Goal: Information Seeking & Learning: Learn about a topic

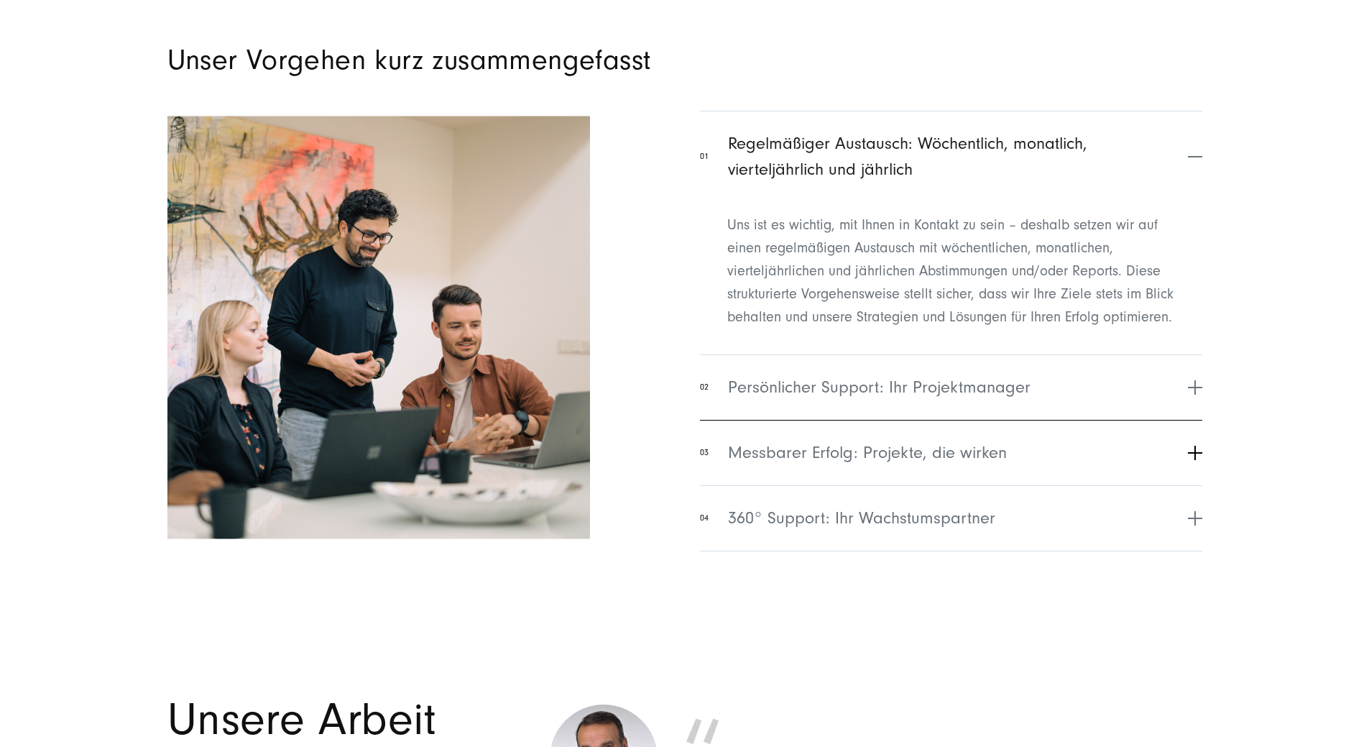
scroll to position [6108, 0]
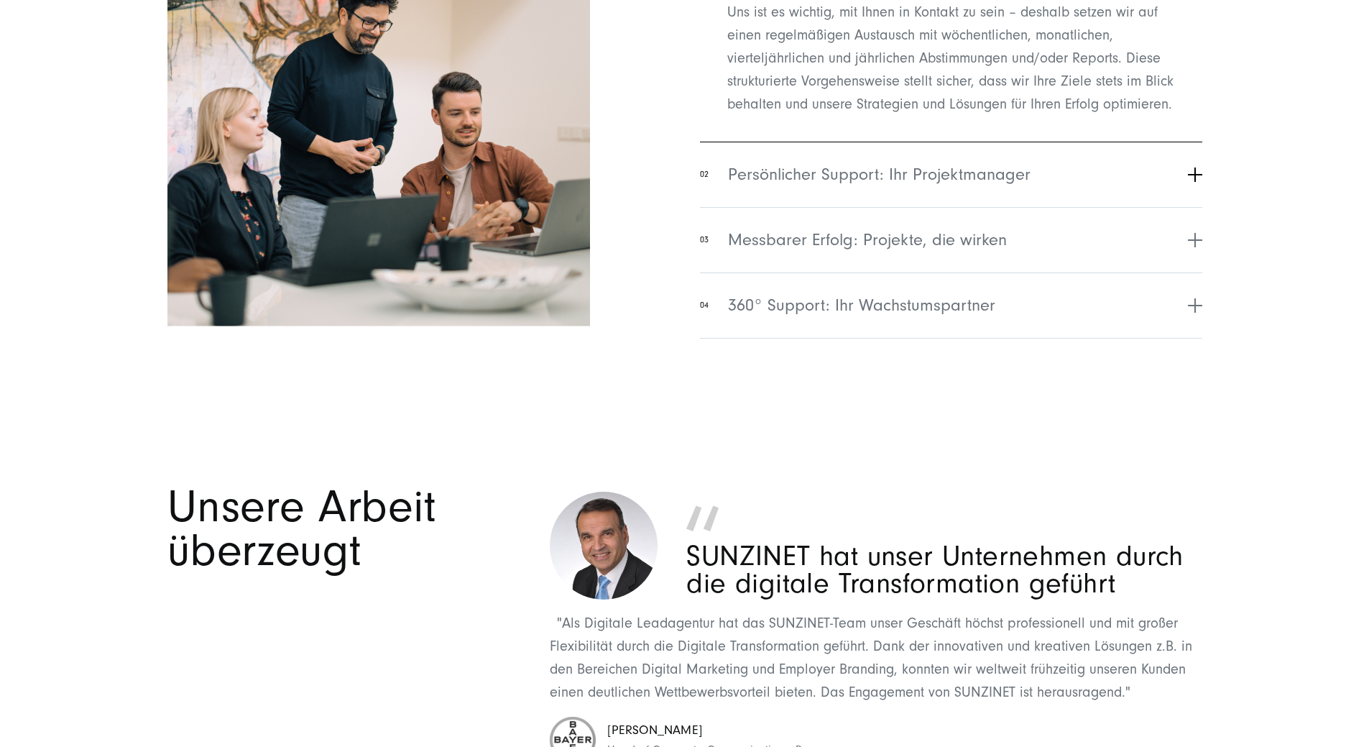
click at [961, 188] on span "Persönlicher Support: Ihr Projektmanager" at bounding box center [879, 175] width 303 height 26
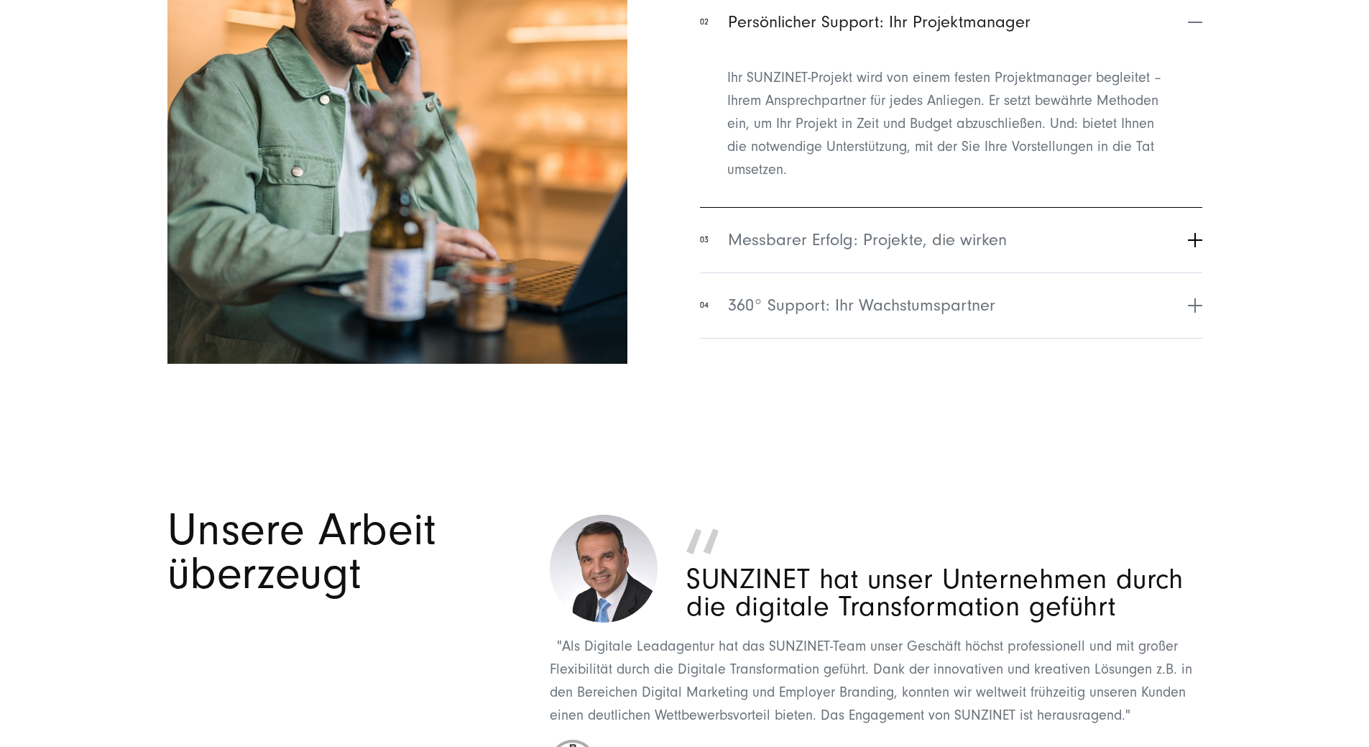
click at [927, 272] on button "03 Messbarer Erfolg: Projekte, die wirken" at bounding box center [951, 239] width 502 height 65
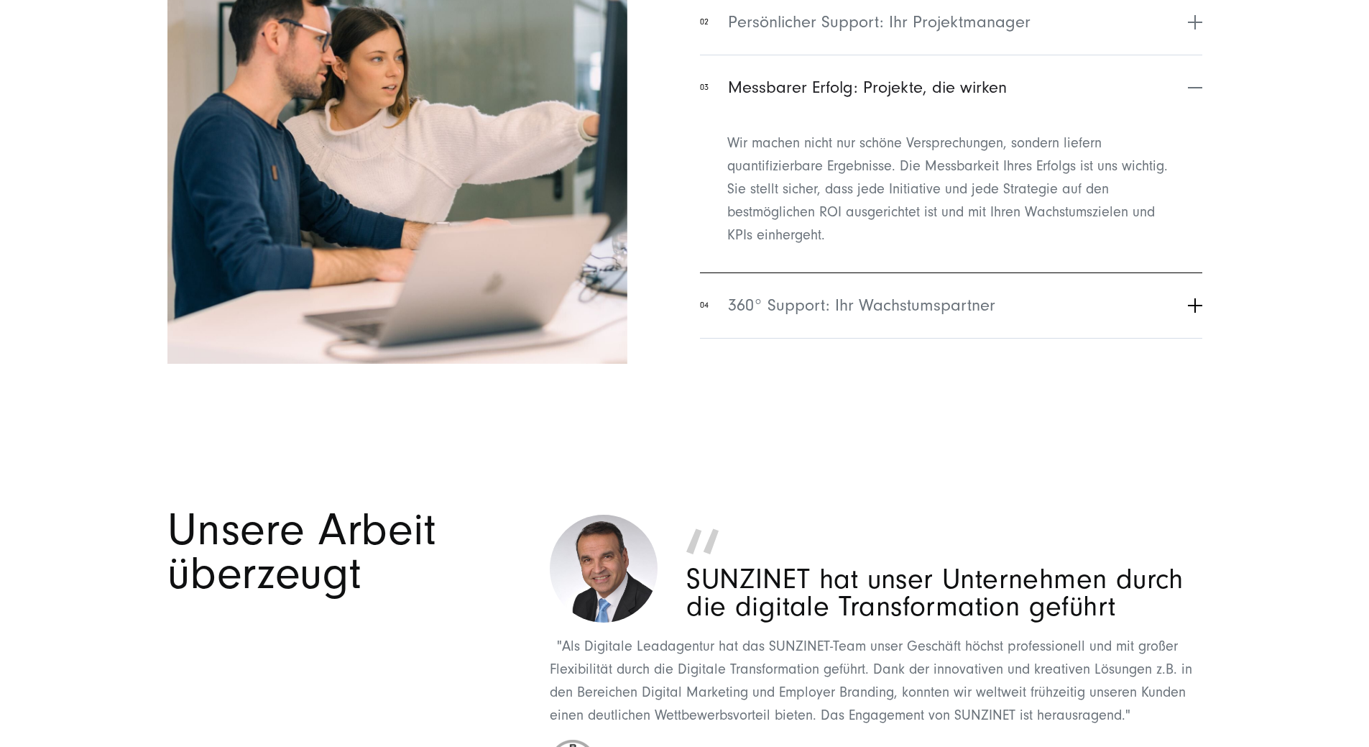
drag, startPoint x: 927, startPoint y: 366, endPoint x: 923, endPoint y: 395, distance: 29.7
click at [926, 338] on ul "01 Regelmäßiger Austausch: Wöchentlich, monatlich, vierteljährlich und jährlich…" at bounding box center [951, 118] width 502 height 440
click at [925, 318] on span "360° Support: Ihr Wachstumspartner" at bounding box center [861, 305] width 267 height 26
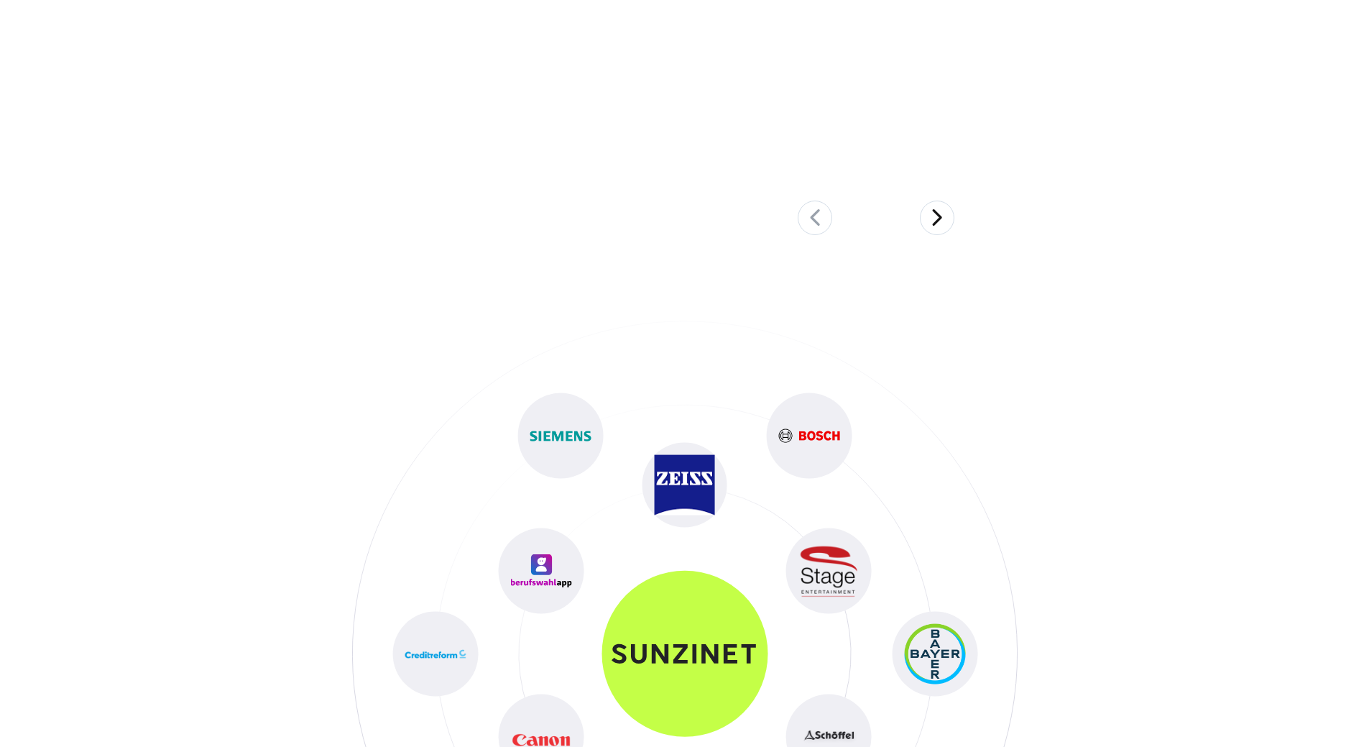
scroll to position [7114, 0]
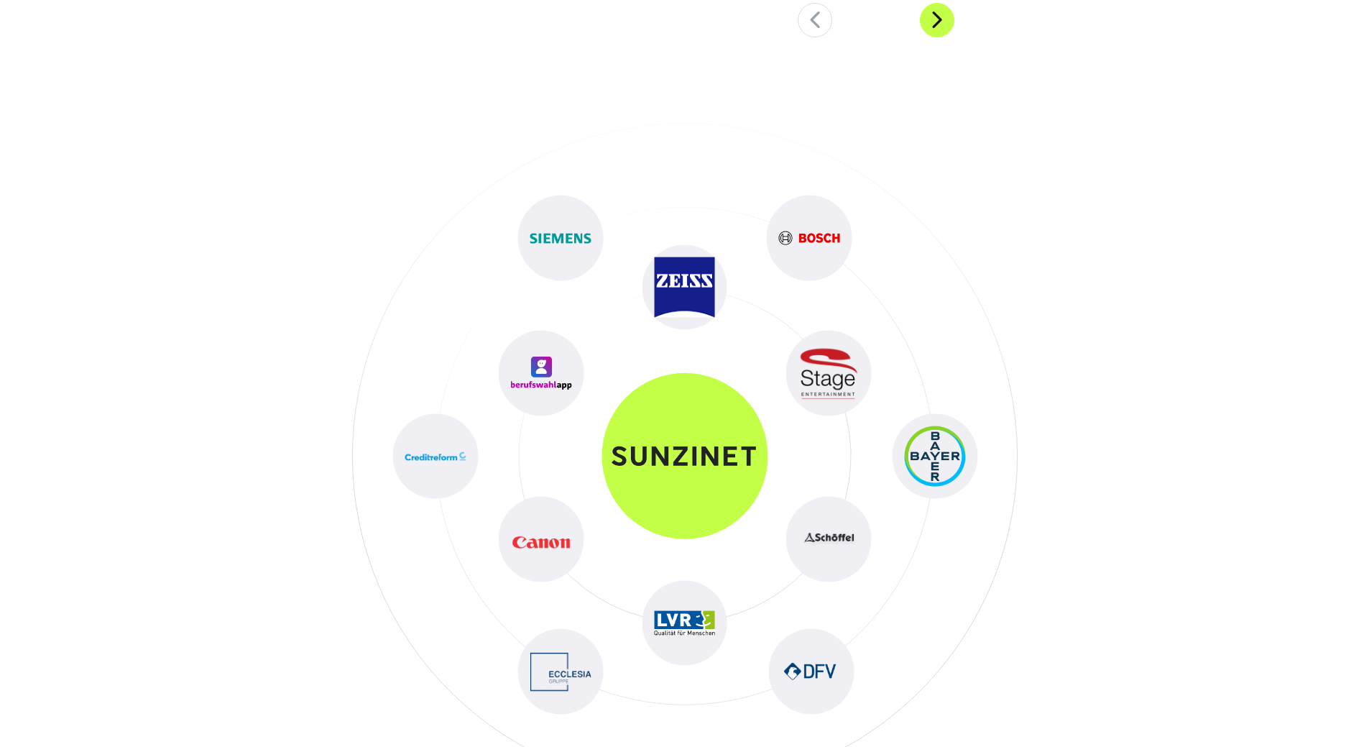
click at [923, 37] on button at bounding box center [937, 20] width 34 height 34
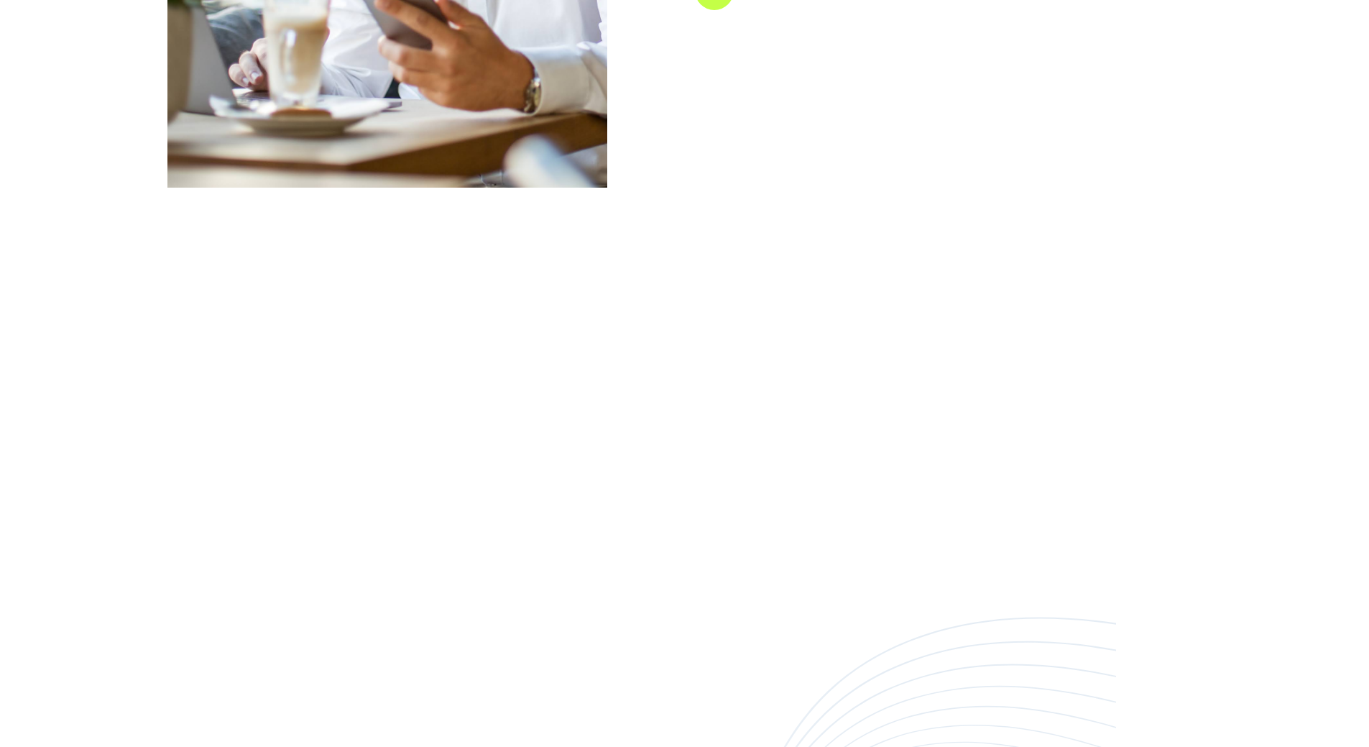
scroll to position [8693, 0]
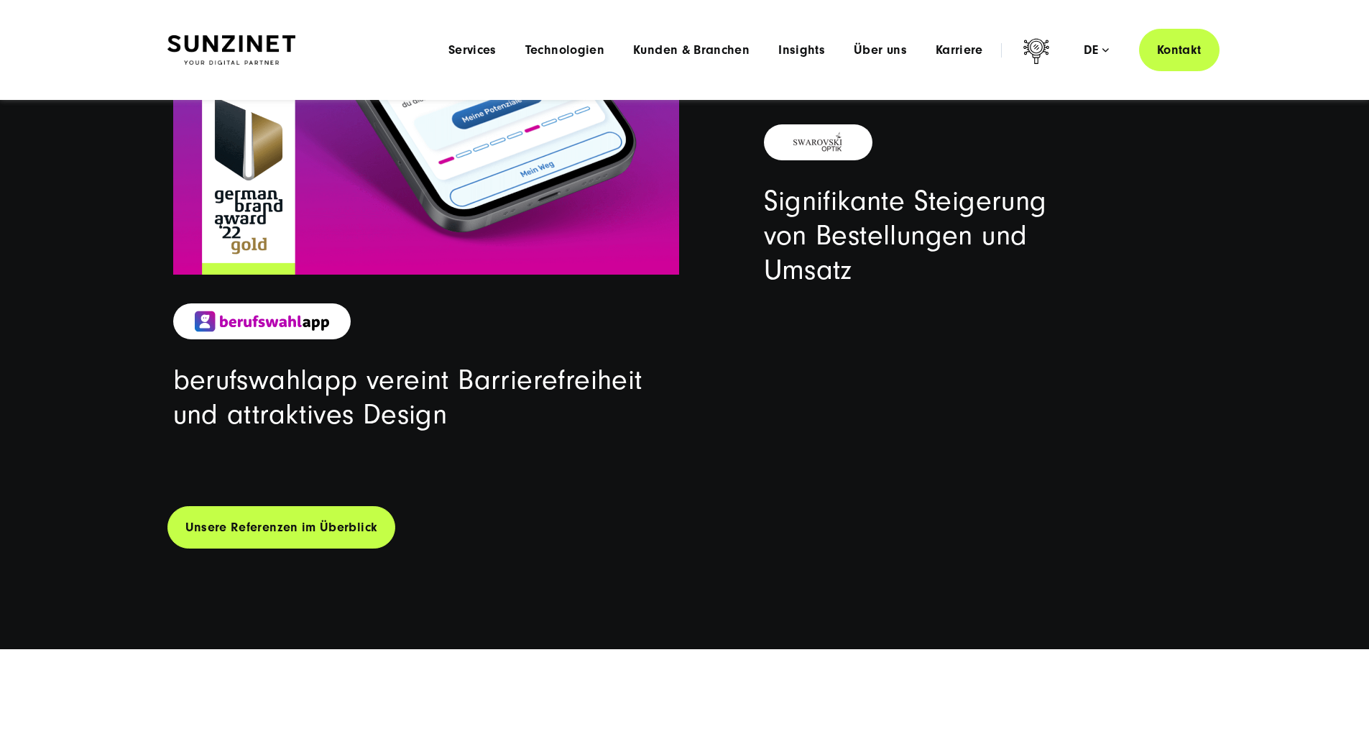
drag, startPoint x: 1268, startPoint y: 675, endPoint x: 1153, endPoint y: 328, distance: 365.1
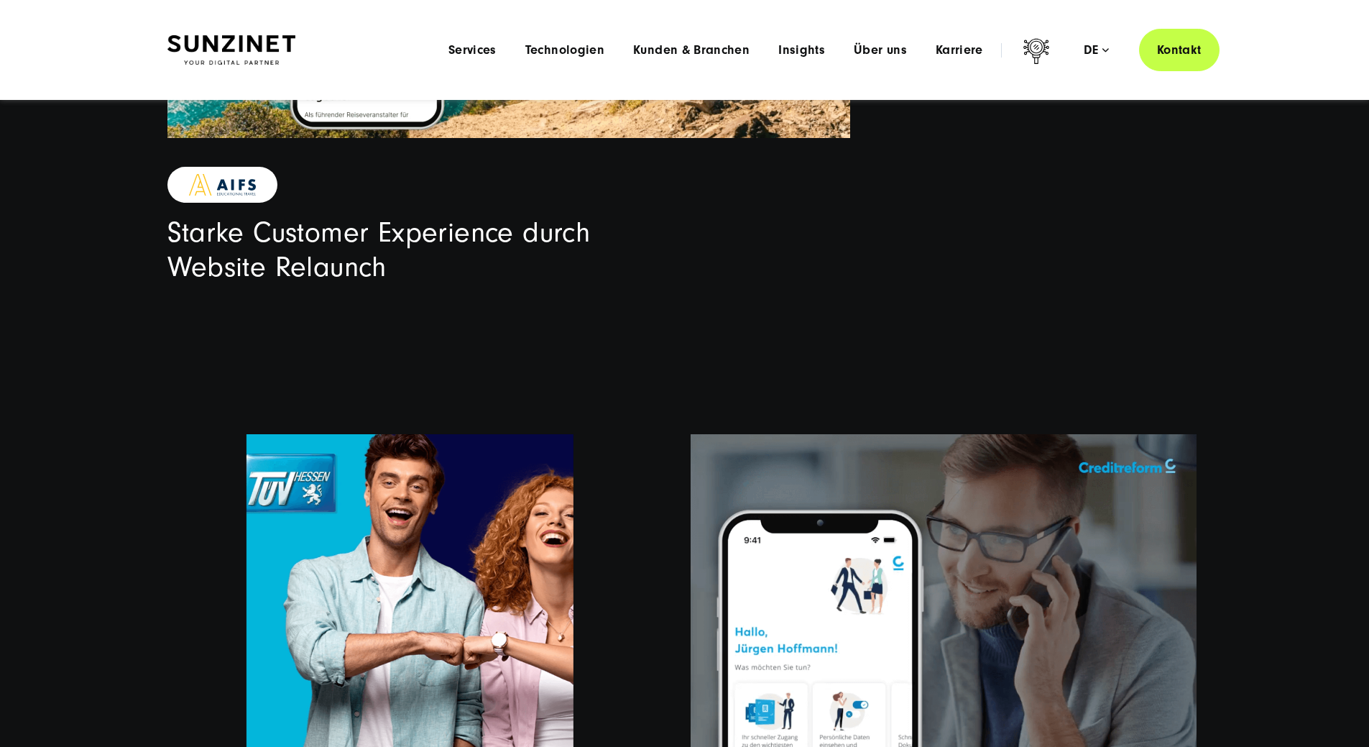
scroll to position [3368, 0]
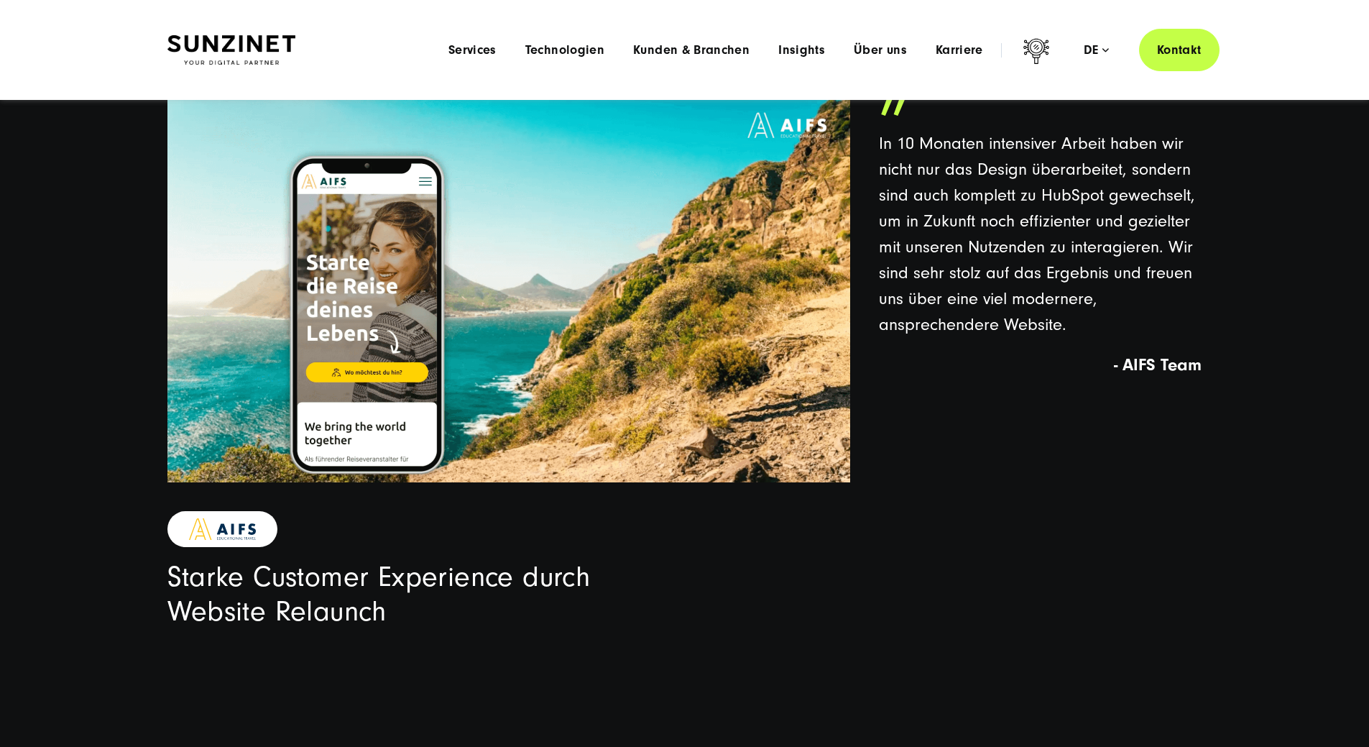
drag, startPoint x: 1199, startPoint y: 482, endPoint x: 1075, endPoint y: 218, distance: 291.9
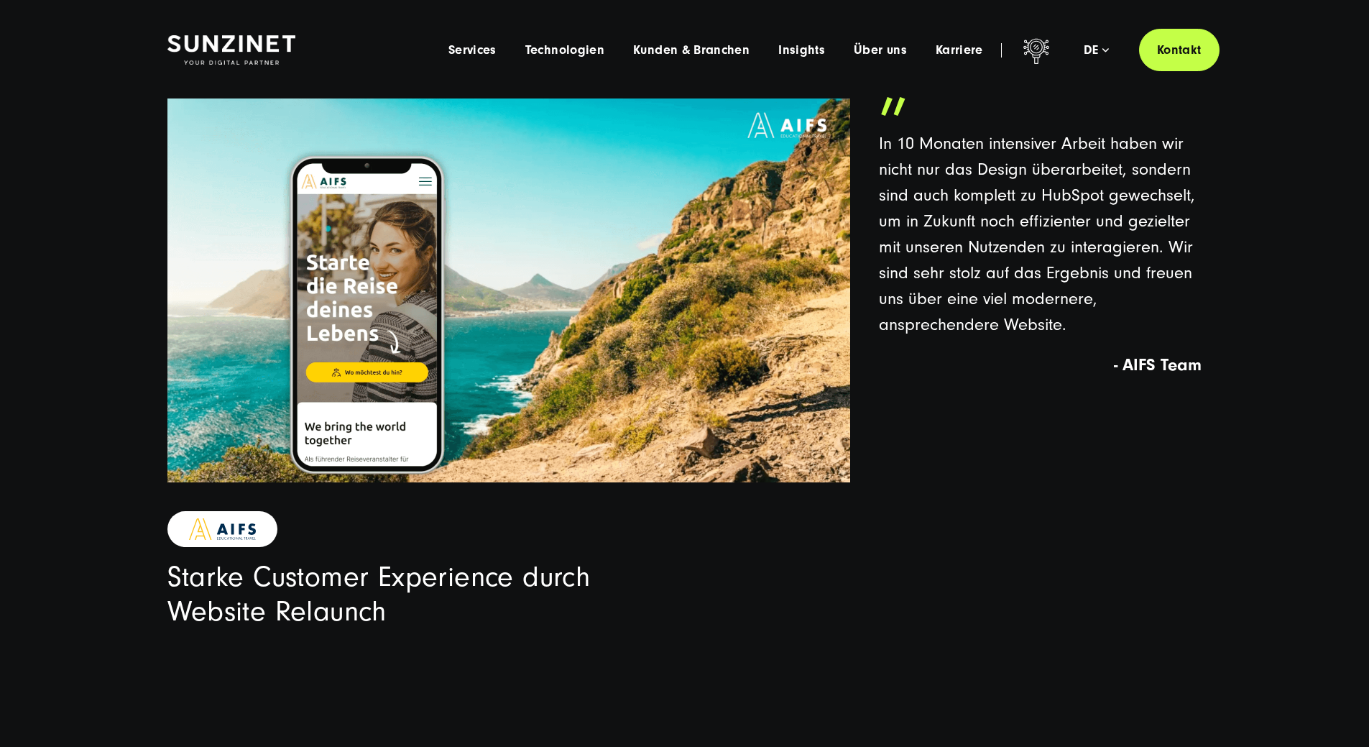
scroll to position [0, 0]
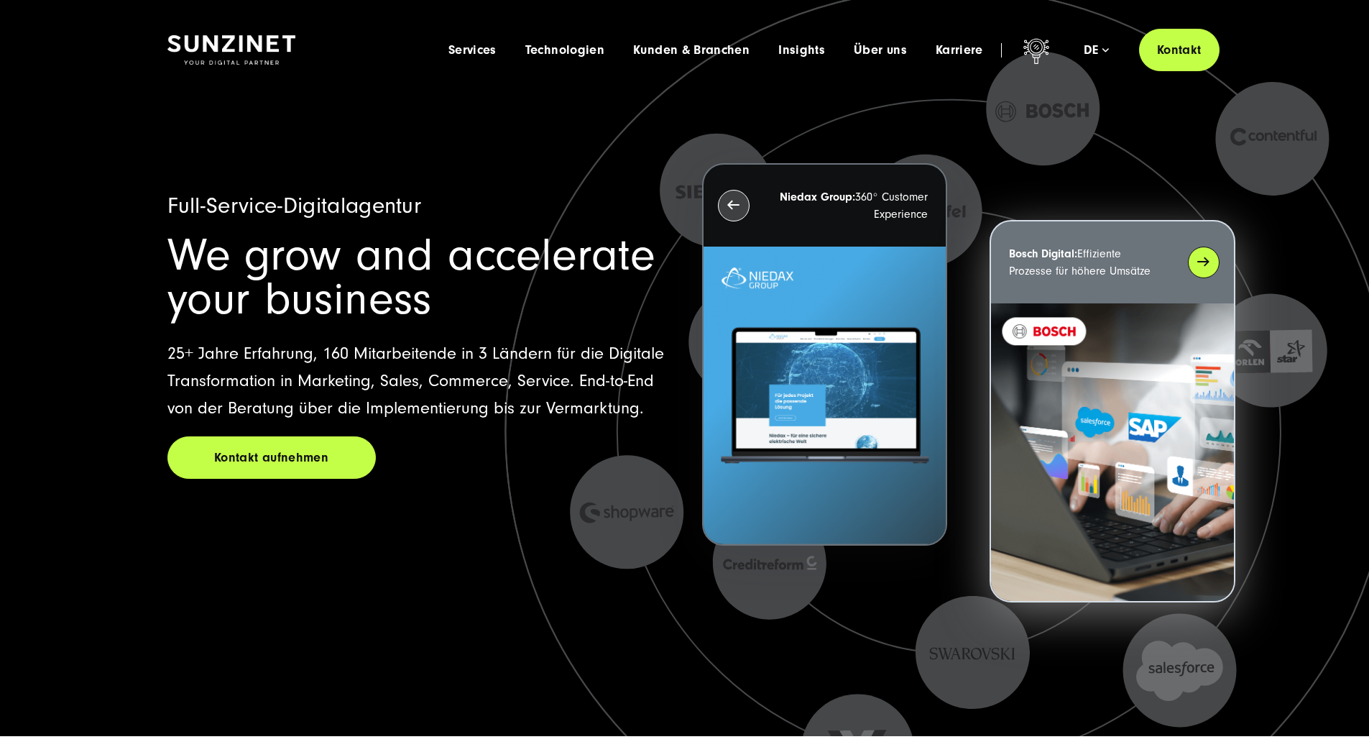
click at [1211, 268] on div "Bosch Digital: Effiziente Prozesse für höhere Umsätze" at bounding box center [1112, 262] width 242 height 82
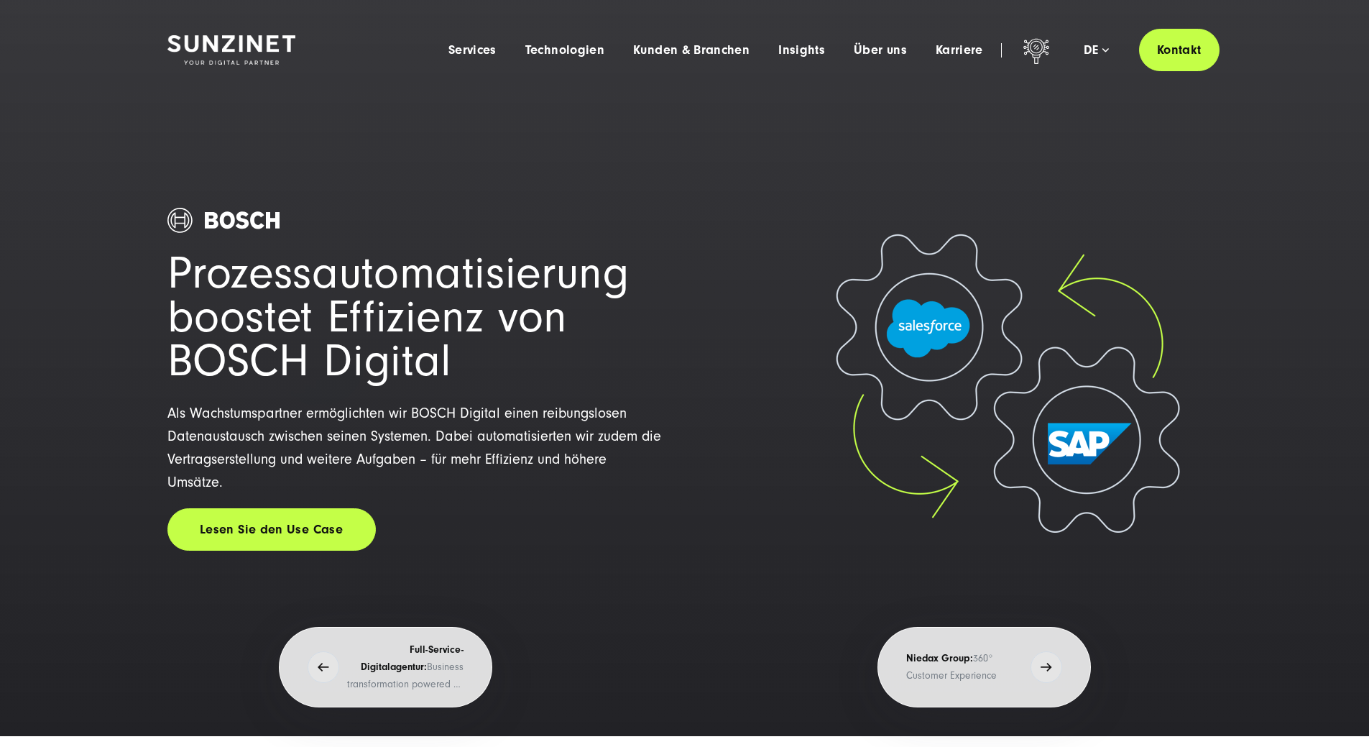
click at [625, 691] on div "Full-Service-Digitalagentur: Business transformation powered by digital innovat…" at bounding box center [684, 667] width 841 height 80
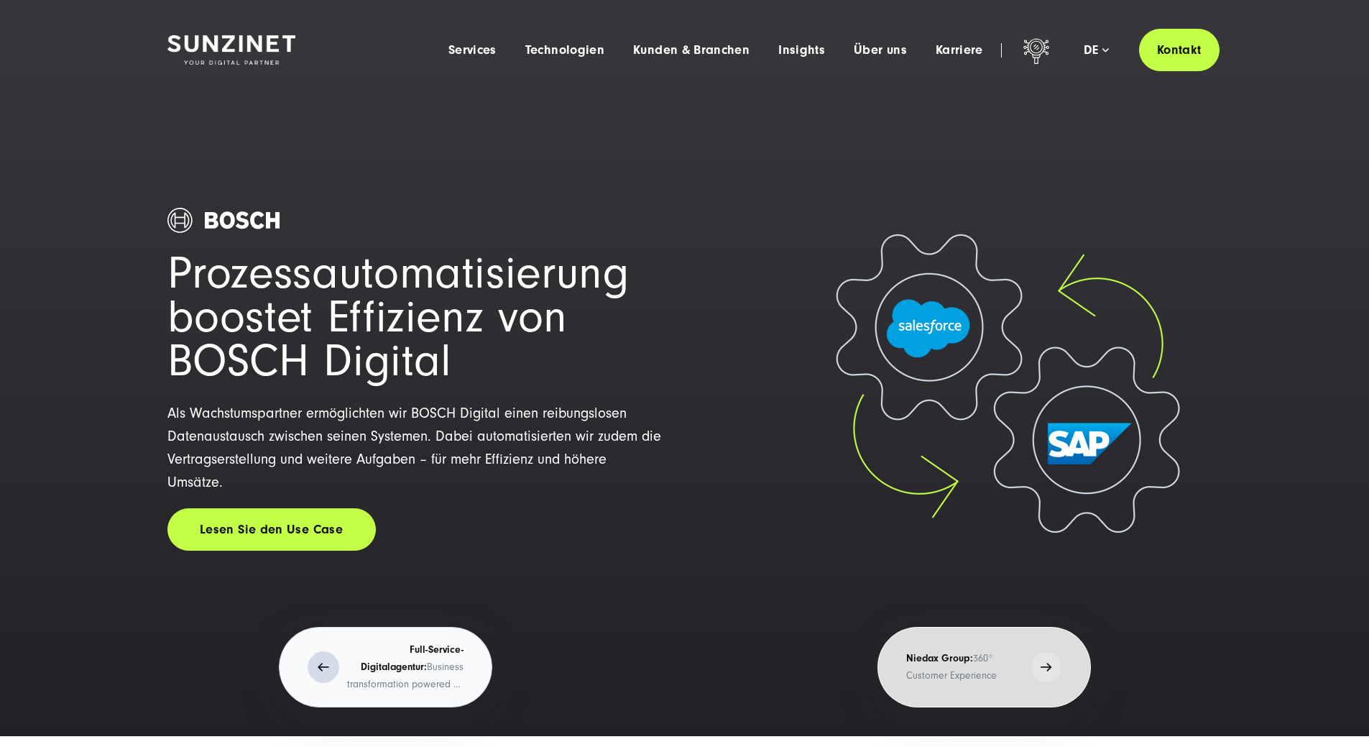
click at [346, 693] on p "Full-Service-Digitalagentur: Business transformation powered by digital innovat…" at bounding box center [404, 667] width 117 height 52
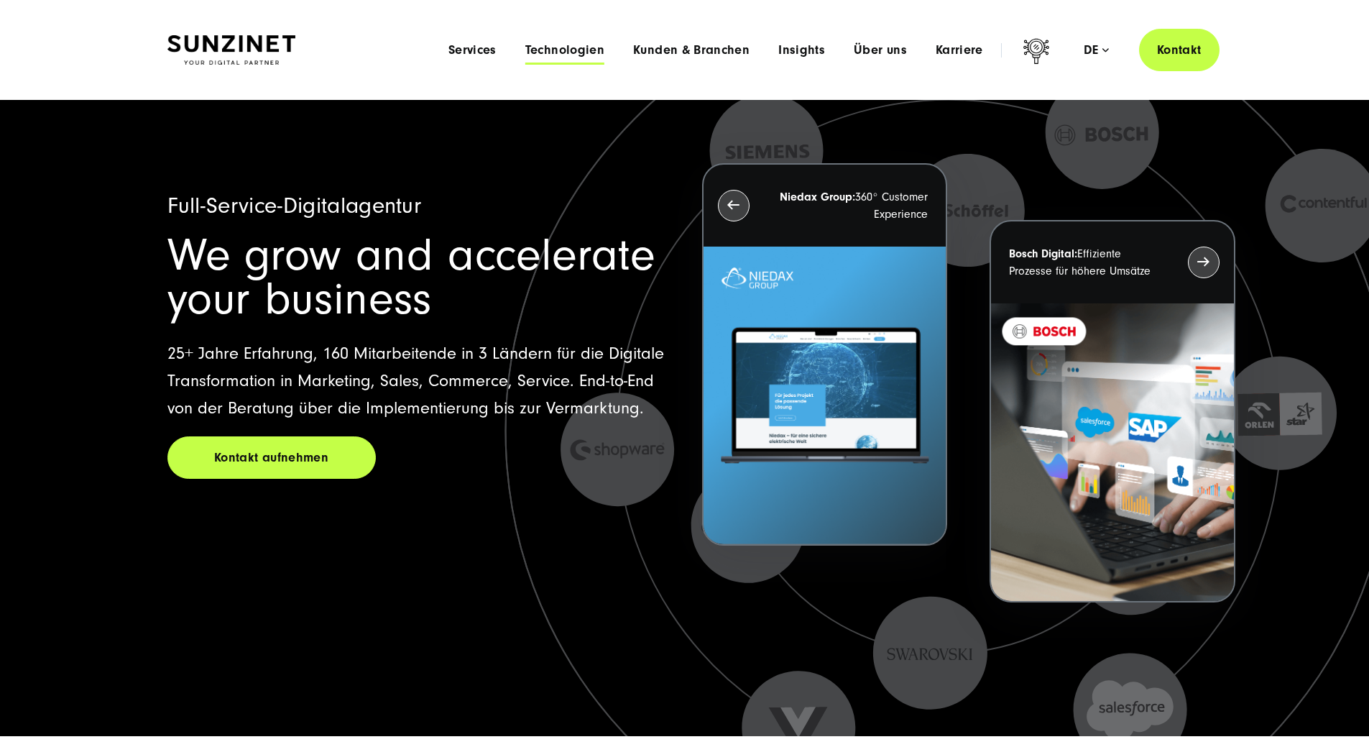
click at [525, 52] on span "Technologien" at bounding box center [564, 50] width 79 height 14
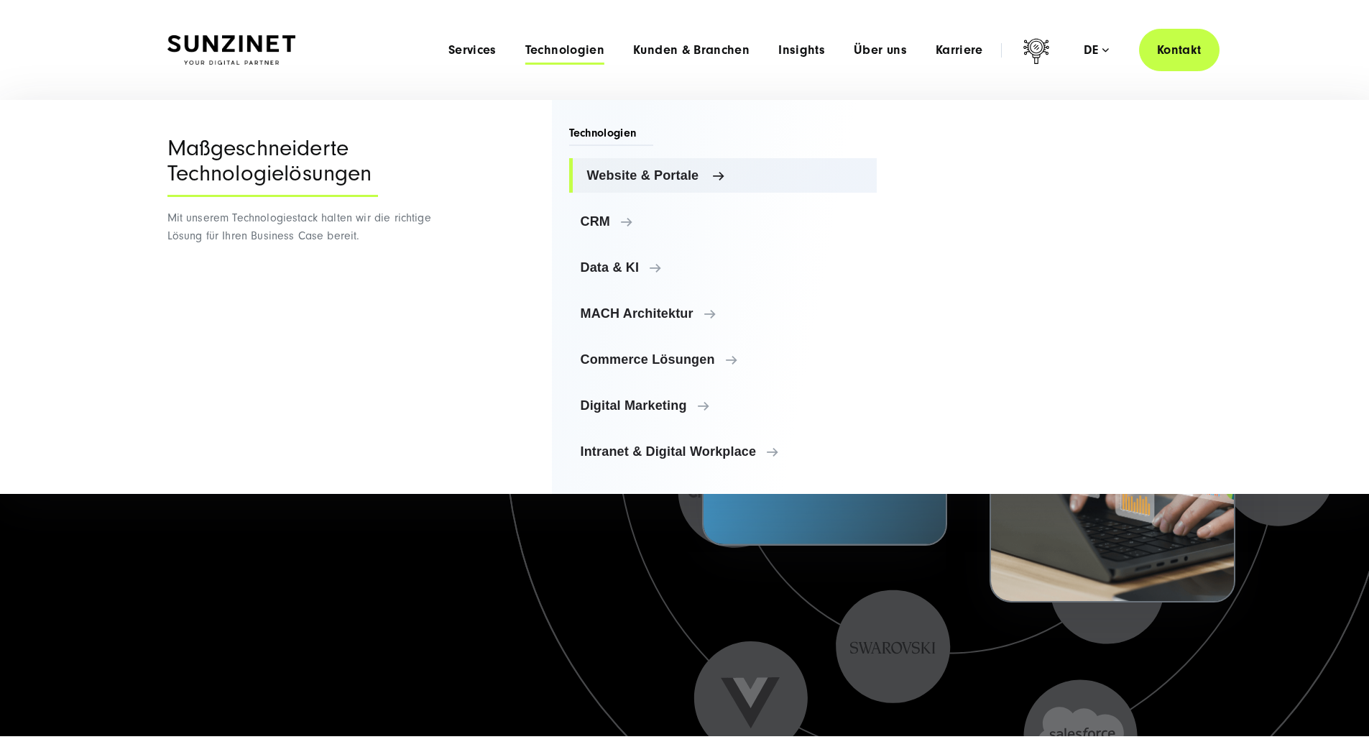
click at [680, 170] on span "Website & Portale" at bounding box center [726, 175] width 279 height 14
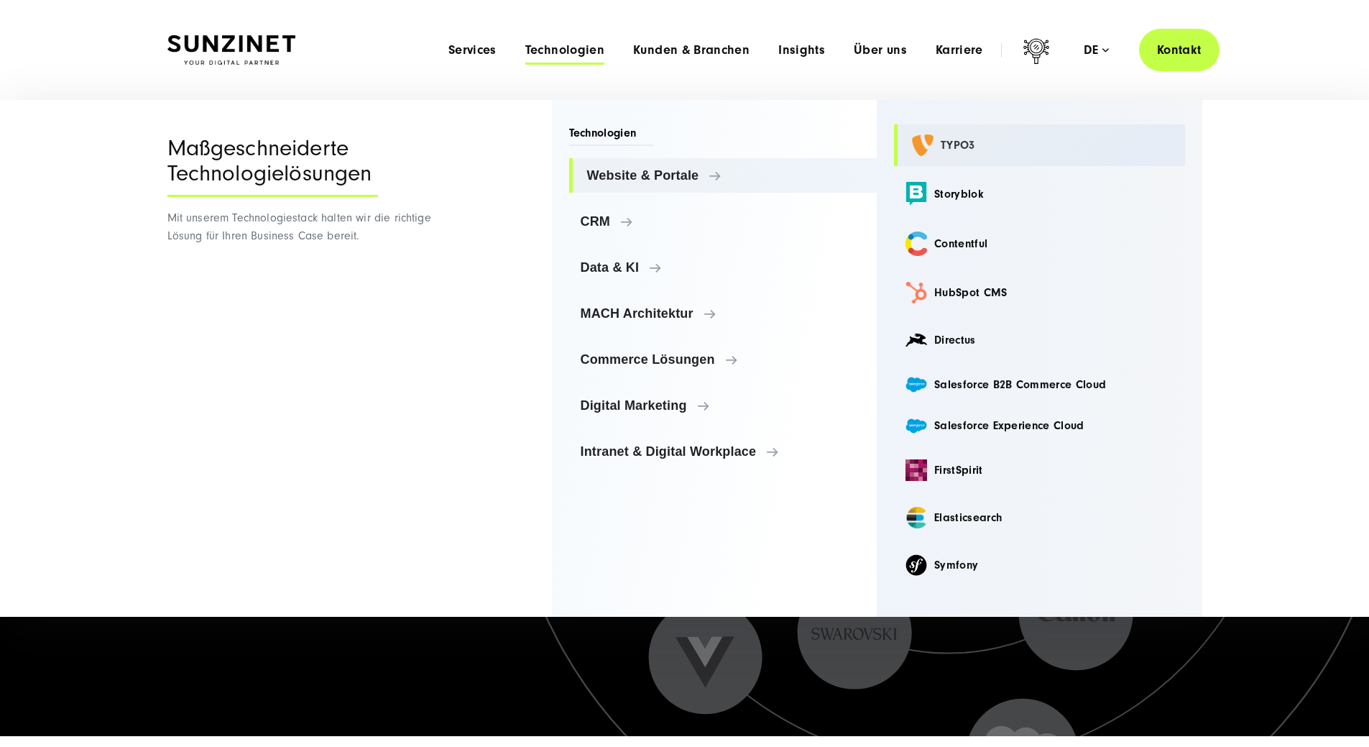
click at [944, 133] on link "TYPO3" at bounding box center [1039, 145] width 291 height 42
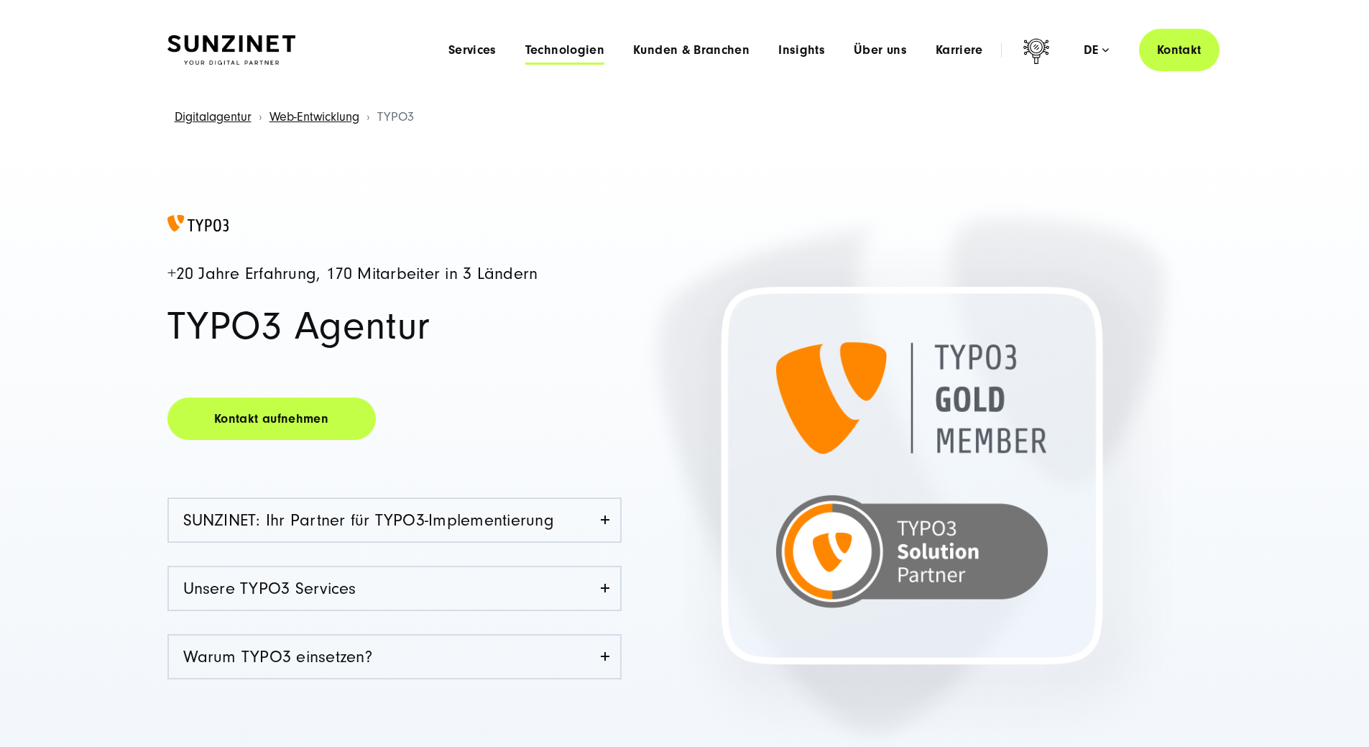
click at [553, 49] on span "Technologien" at bounding box center [564, 50] width 79 height 14
click at [448, 43] on span "Services" at bounding box center [472, 50] width 48 height 14
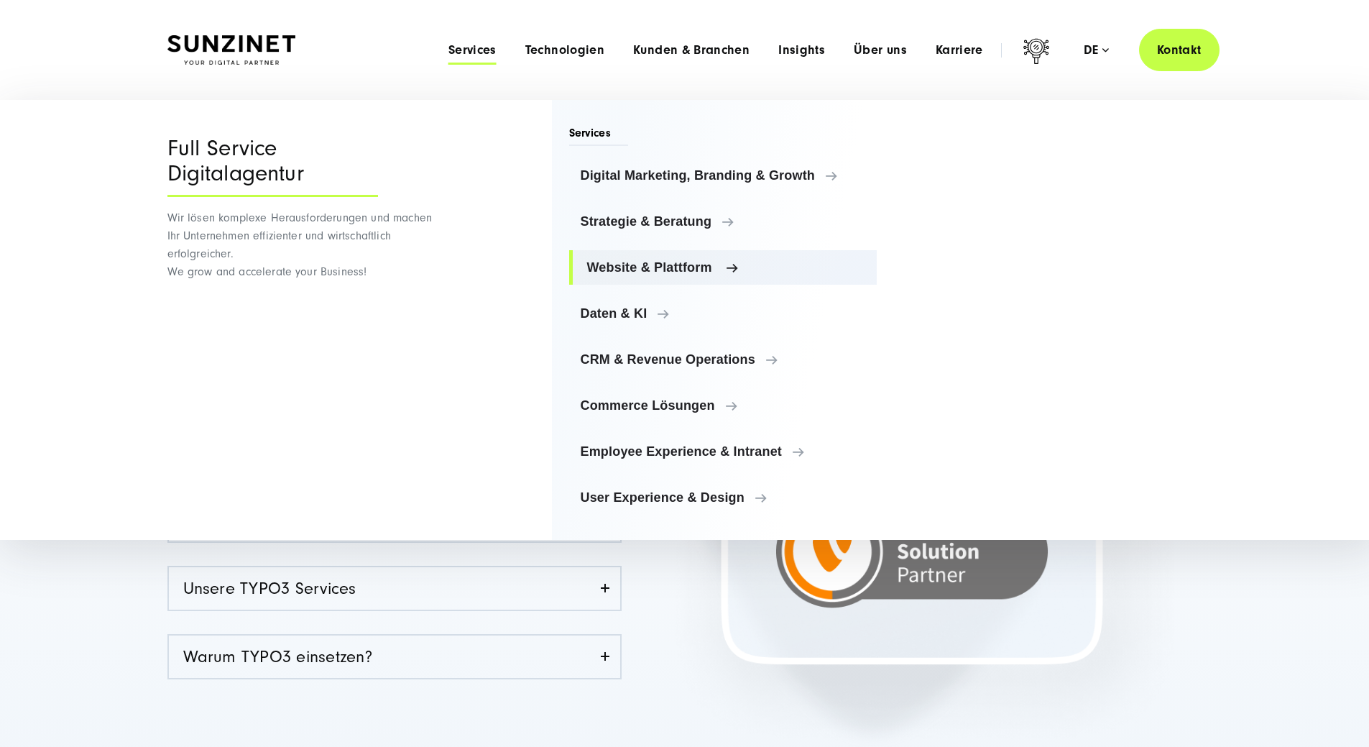
click at [613, 268] on span "Website & Plattform" at bounding box center [726, 267] width 279 height 14
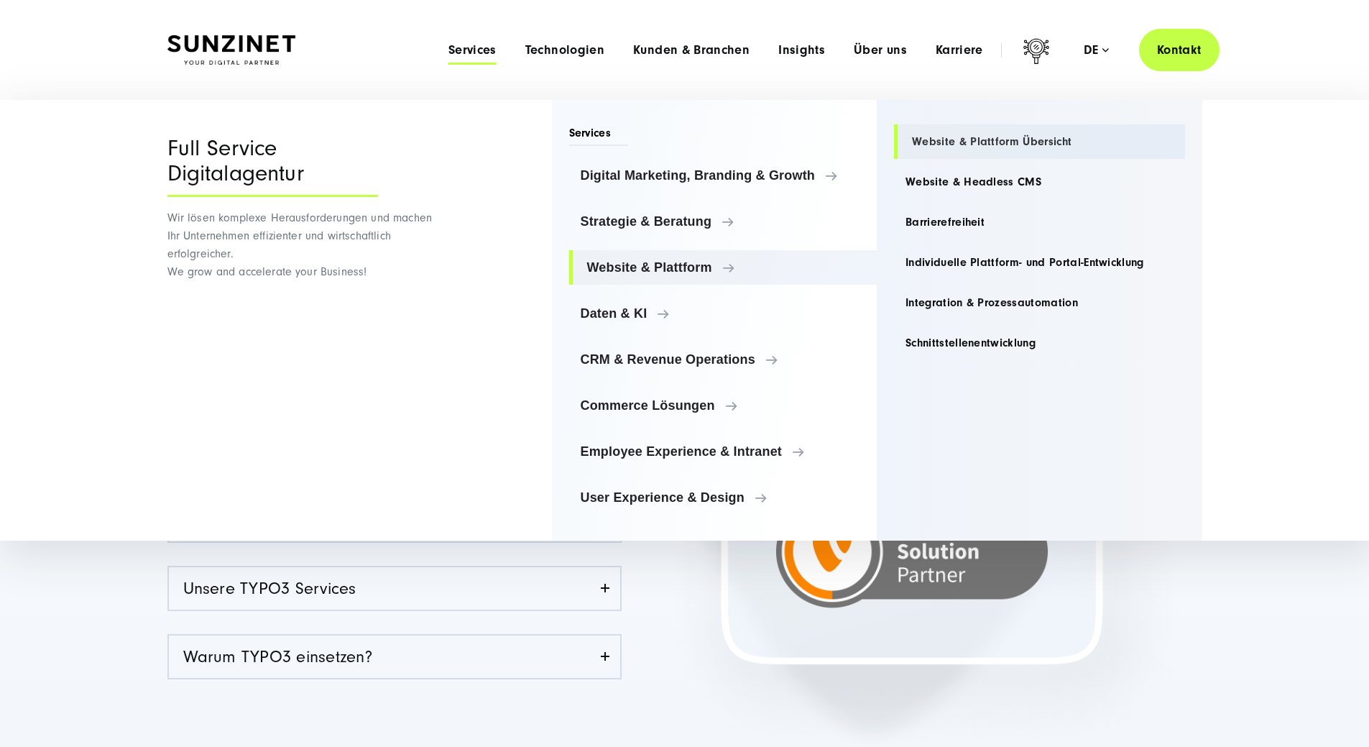
click at [962, 147] on link "Website & Plattform Übersicht" at bounding box center [1039, 141] width 291 height 34
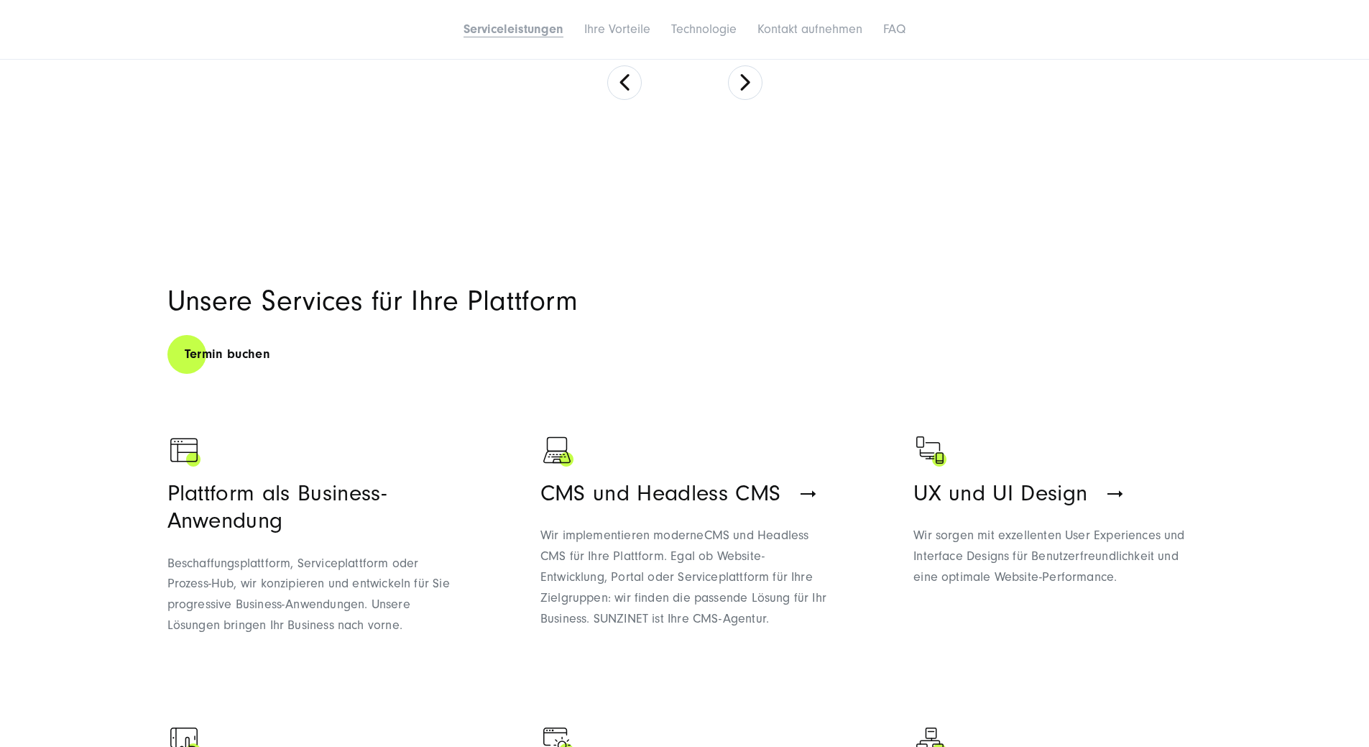
scroll to position [1006, 0]
